Goal: Task Accomplishment & Management: Manage account settings

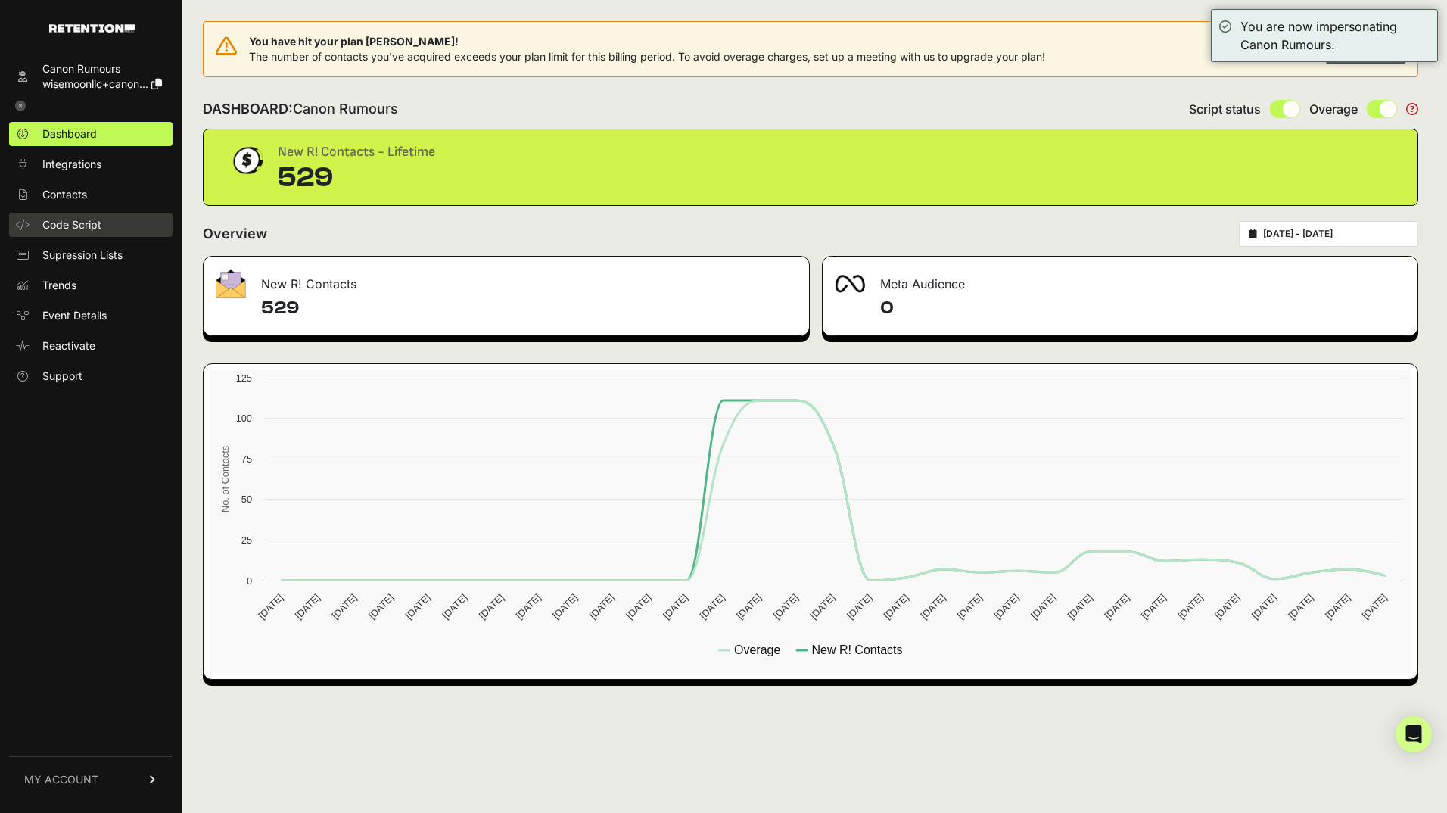
click at [74, 219] on span "Code Script" at bounding box center [71, 224] width 59 height 15
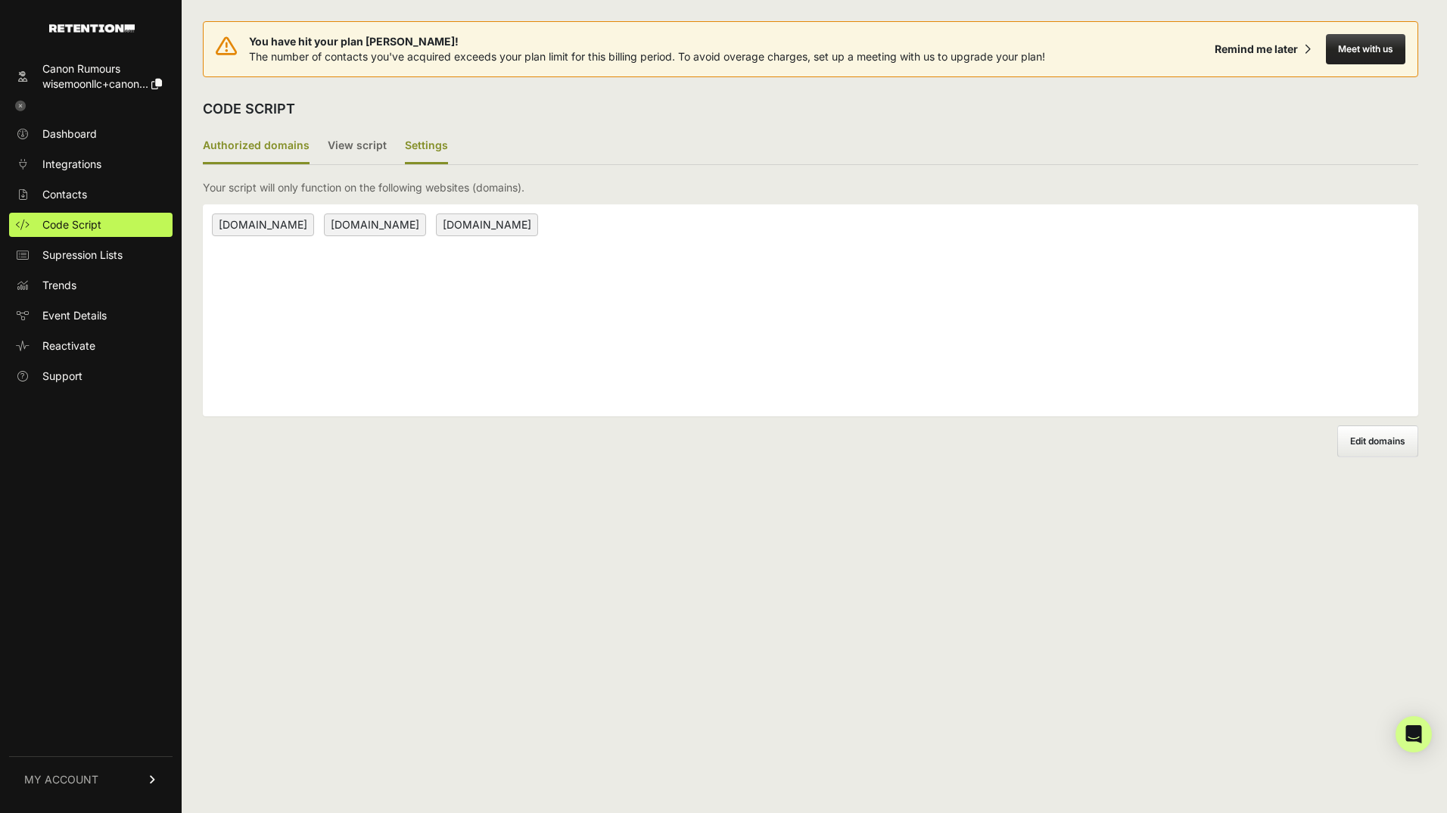
click at [422, 148] on label "Settings" at bounding box center [426, 147] width 43 height 36
click at [0, 0] on input "Settings" at bounding box center [0, 0] width 0 height 0
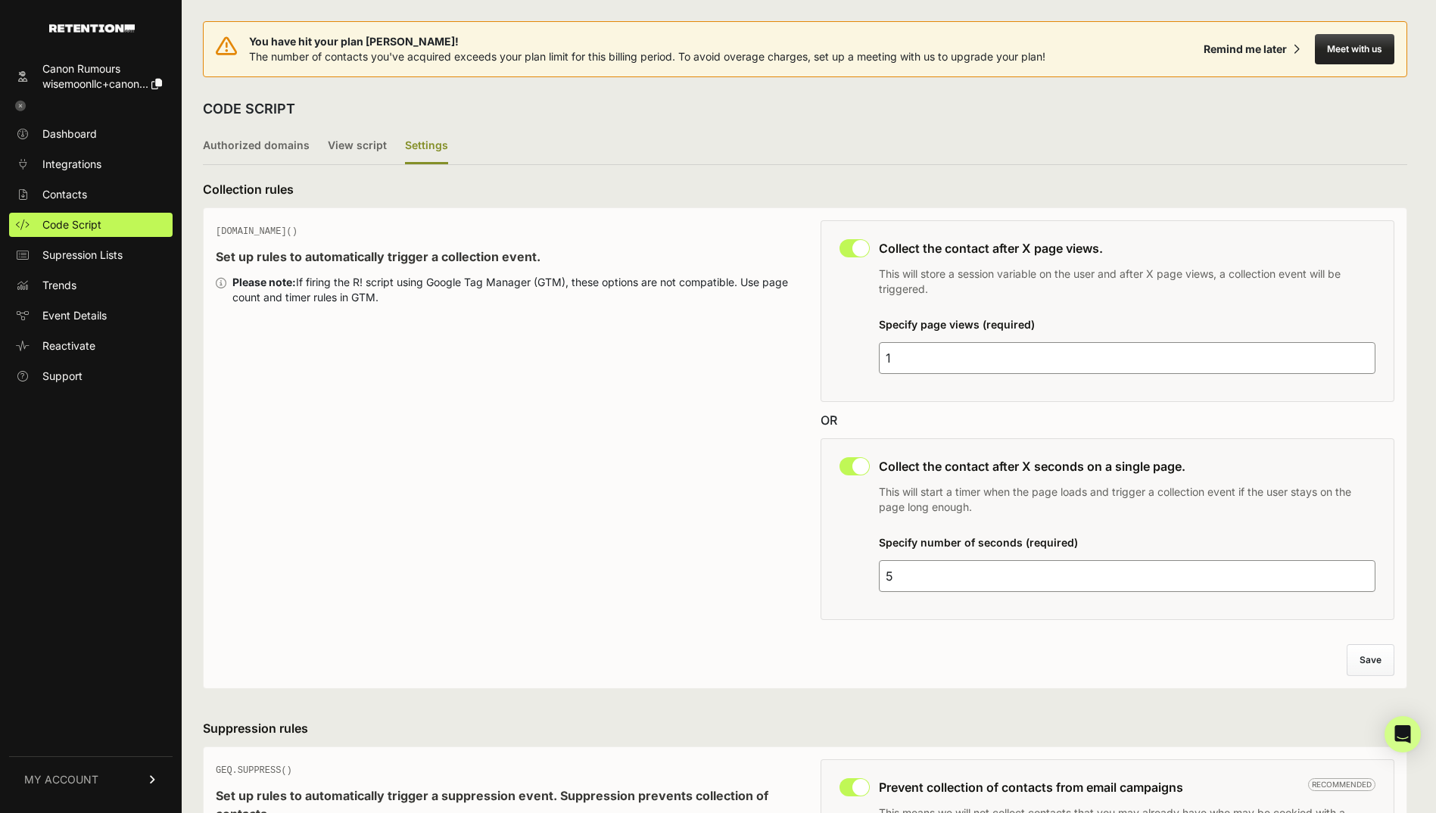
click at [854, 470] on input "checkbox" at bounding box center [854, 466] width 30 height 18
checkbox input "false"
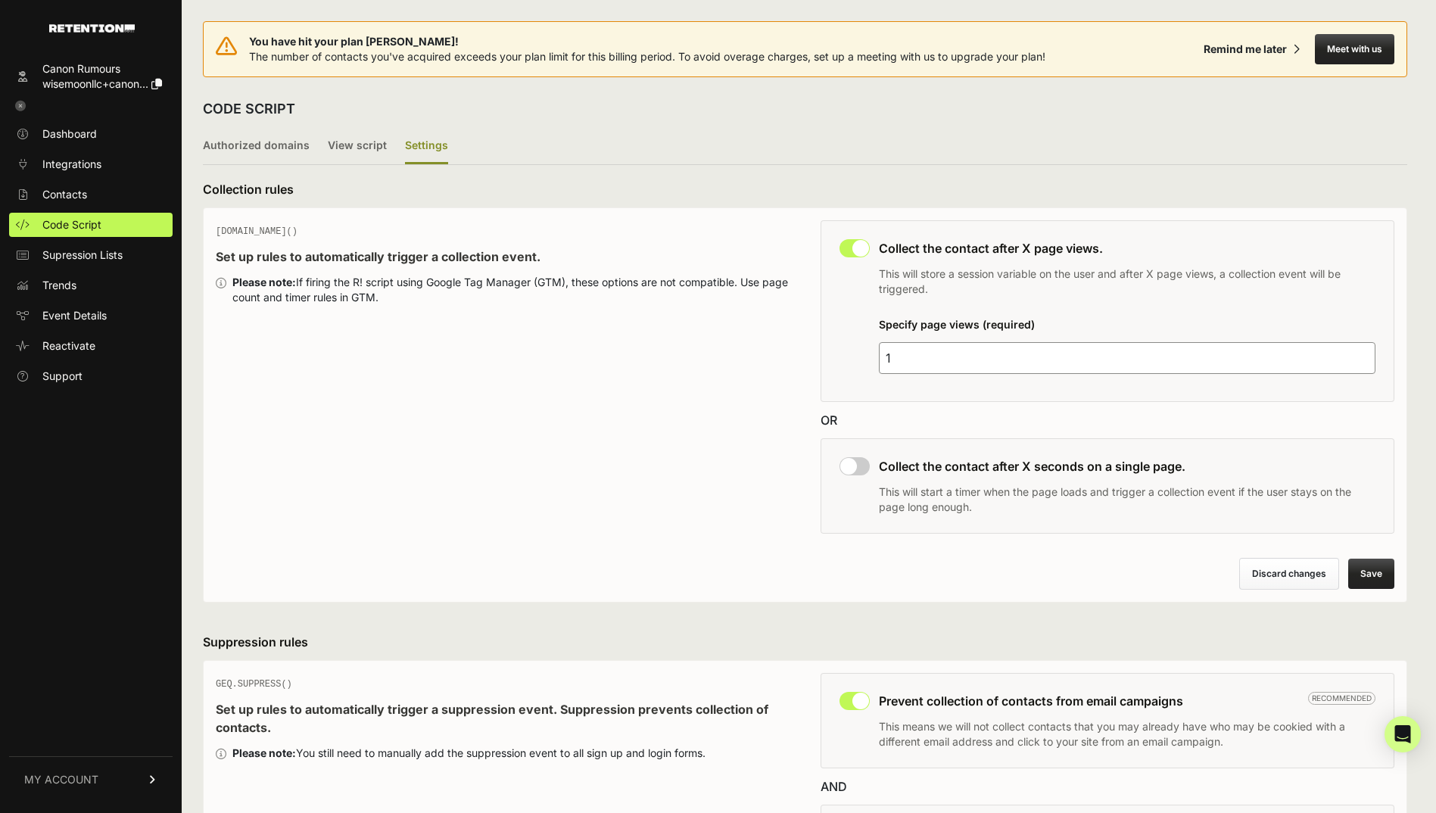
click at [1380, 570] on button "Save" at bounding box center [1371, 573] width 46 height 30
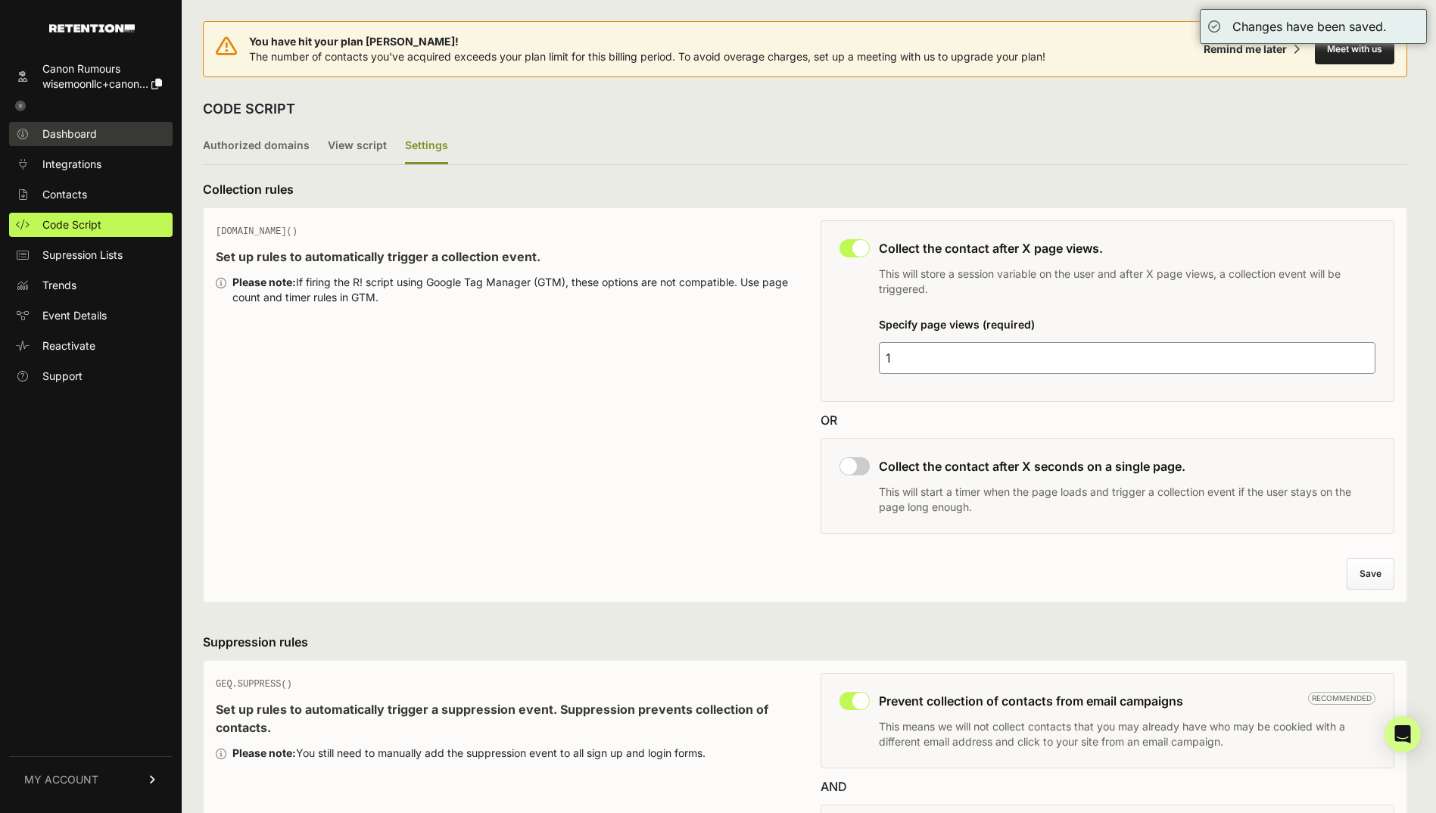
click at [73, 137] on span "Dashboard" at bounding box center [69, 133] width 54 height 15
